Goal: Task Accomplishment & Management: Use online tool/utility

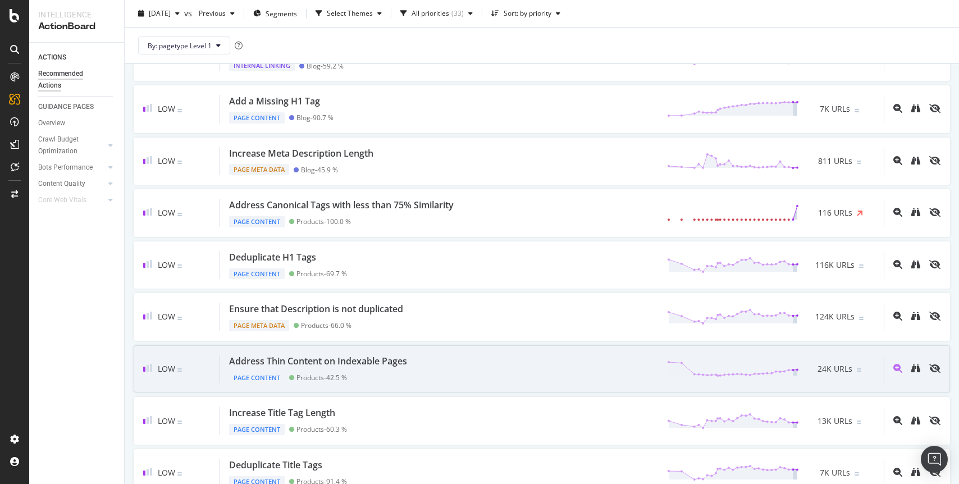
scroll to position [308, 0]
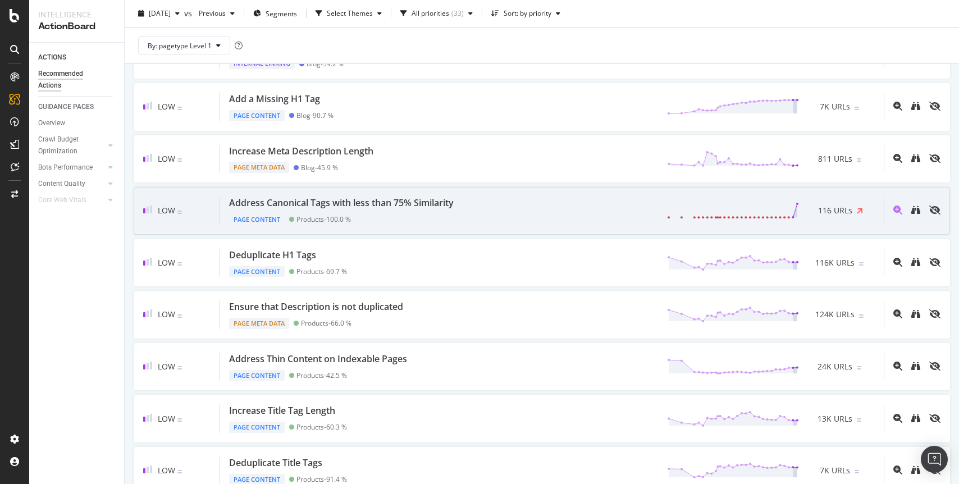
click at [910, 211] on div at bounding box center [912, 211] width 57 height 29
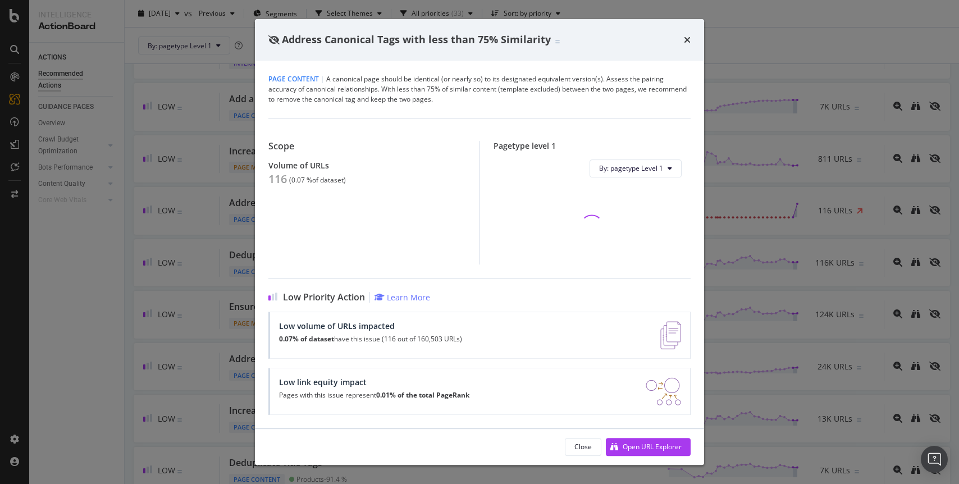
drag, startPoint x: 821, startPoint y: 110, endPoint x: 870, endPoint y: 221, distance: 122.4
click at [822, 121] on div "Address Canonical Tags with less than 75% Similarity Page Content | A canonical…" at bounding box center [479, 242] width 959 height 484
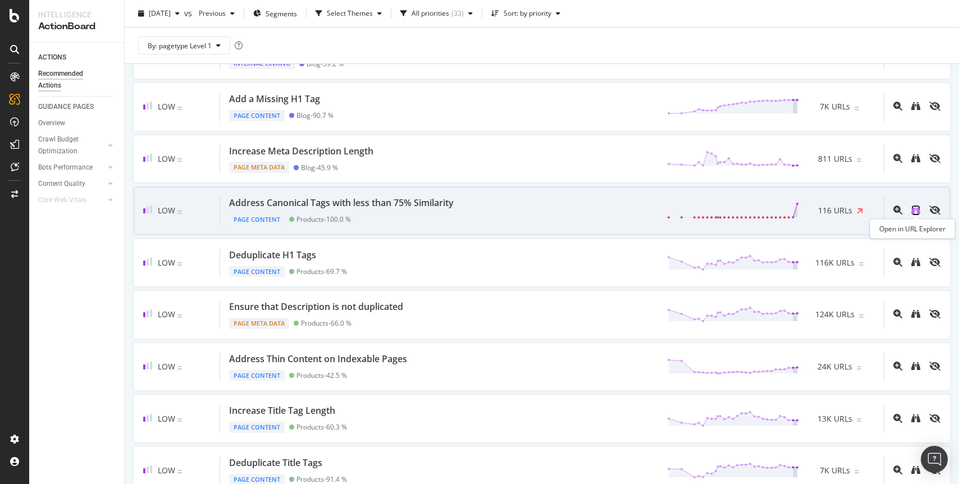
click at [913, 207] on icon "binoculars" at bounding box center [915, 210] width 9 height 9
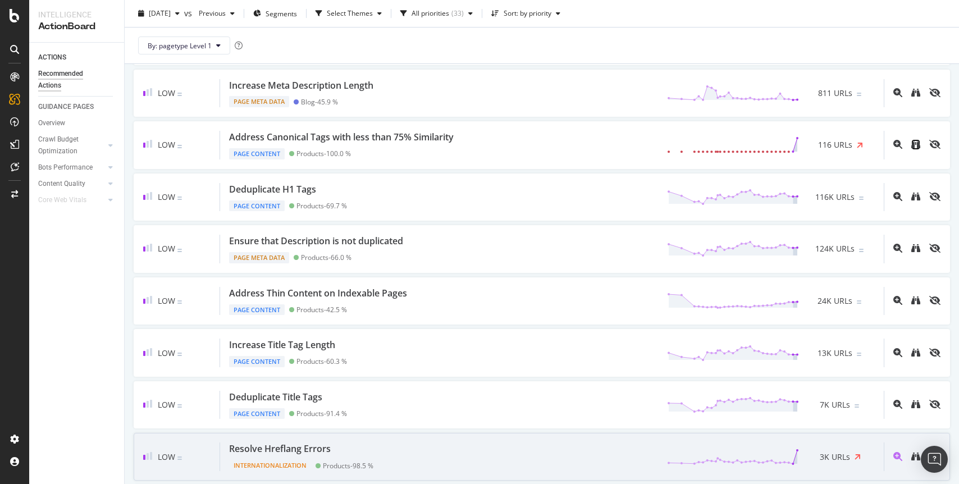
scroll to position [389, 0]
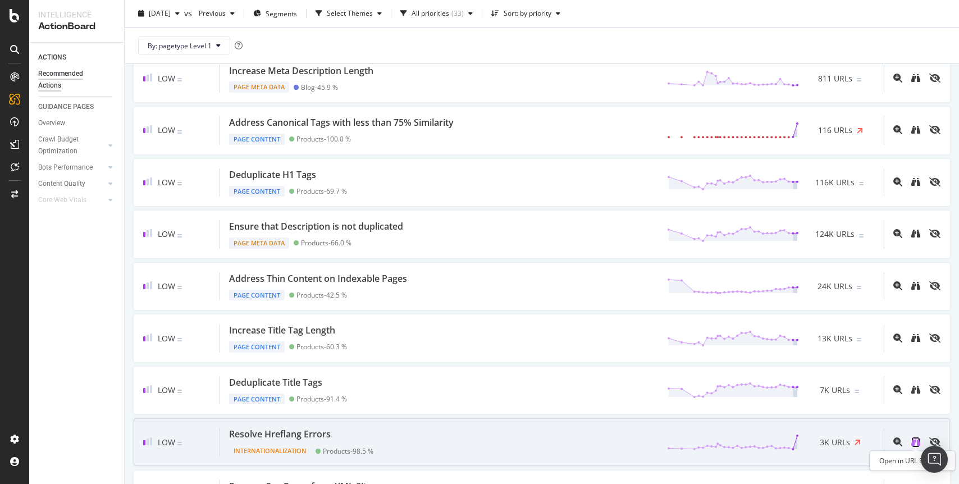
click at [914, 441] on icon "binoculars" at bounding box center [915, 441] width 9 height 9
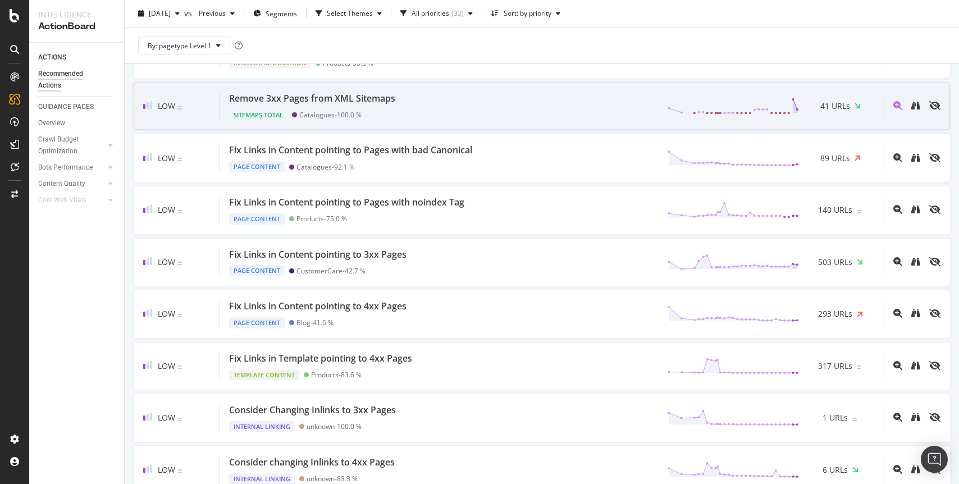
scroll to position [773, 0]
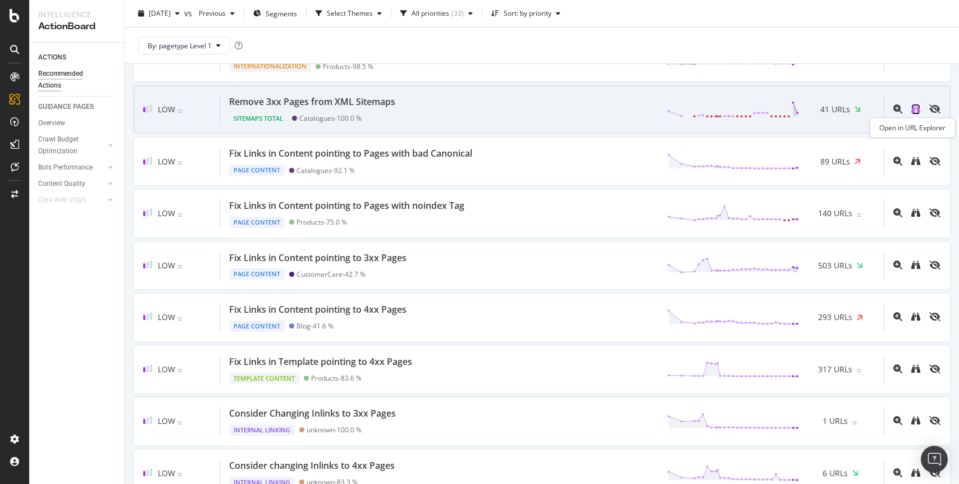
click at [913, 109] on icon "binoculars" at bounding box center [915, 108] width 9 height 9
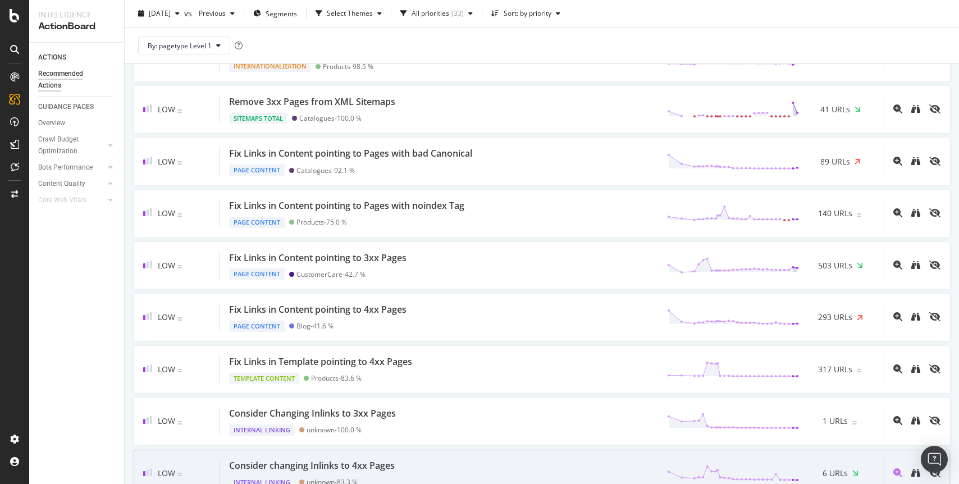
scroll to position [828, 0]
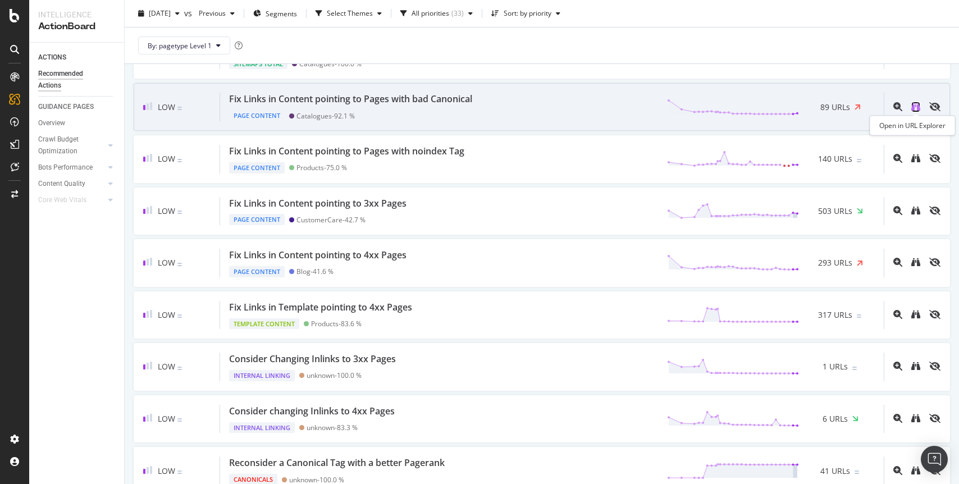
click at [917, 108] on icon "binoculars" at bounding box center [915, 106] width 9 height 9
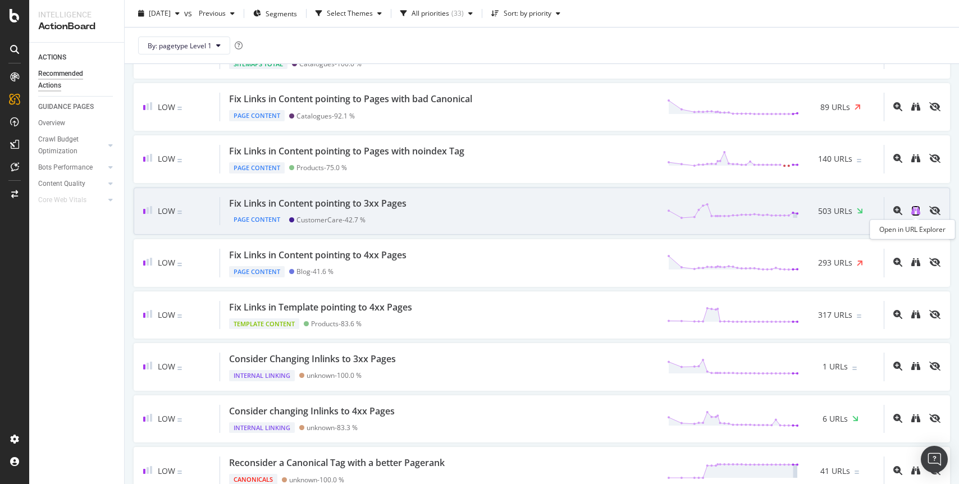
click at [915, 214] on icon "binoculars" at bounding box center [915, 210] width 9 height 9
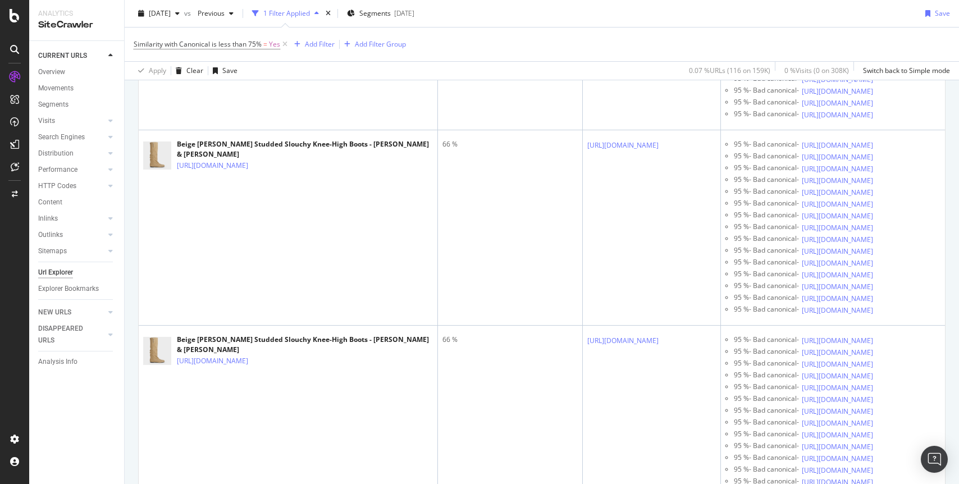
scroll to position [1660, 0]
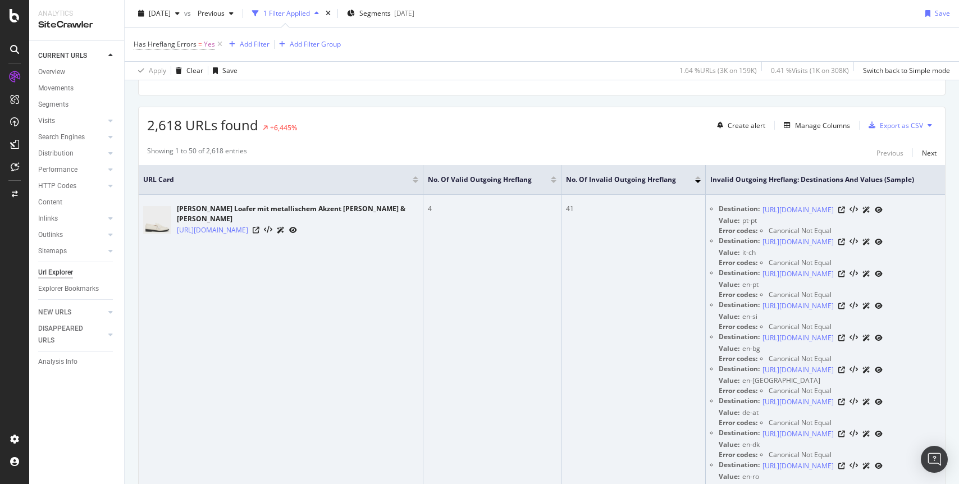
scroll to position [174, 0]
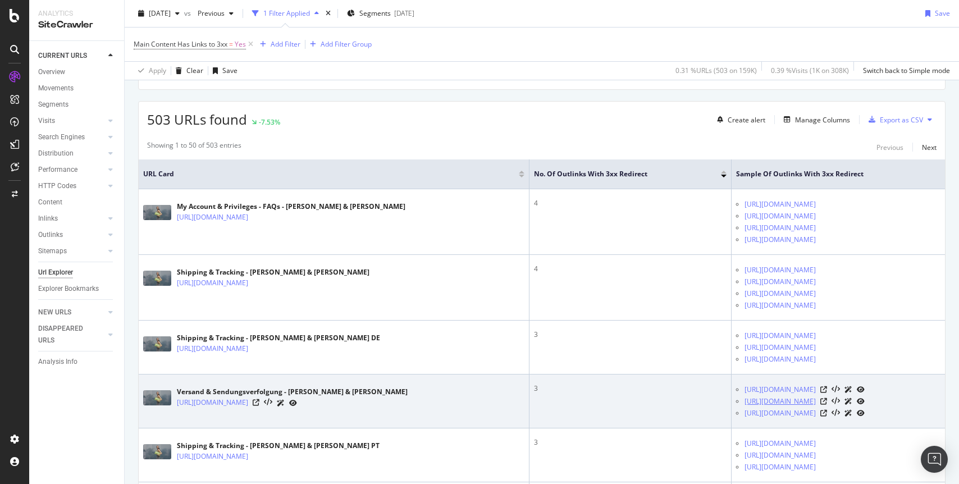
scroll to position [243, 0]
